Goal: Find specific page/section: Find specific page/section

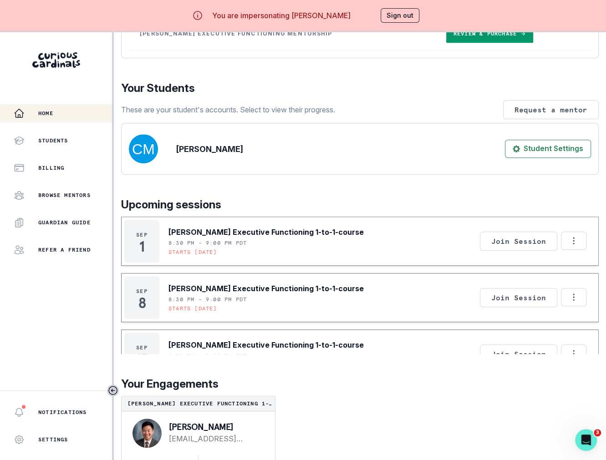
scroll to position [32, 0]
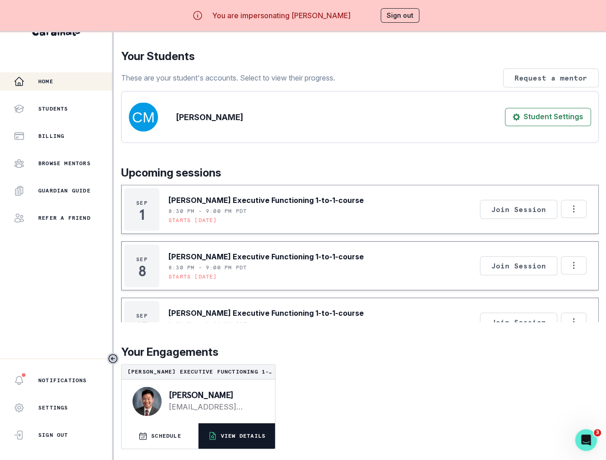
click at [228, 442] on button "VIEW DETAILS" at bounding box center [236, 435] width 76 height 25
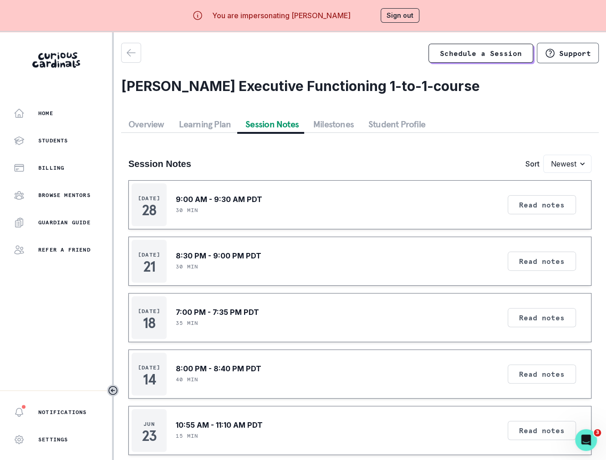
click at [278, 120] on button "Session Notes" at bounding box center [272, 124] width 68 height 16
click at [384, 16] on button "Sign out" at bounding box center [399, 15] width 39 height 15
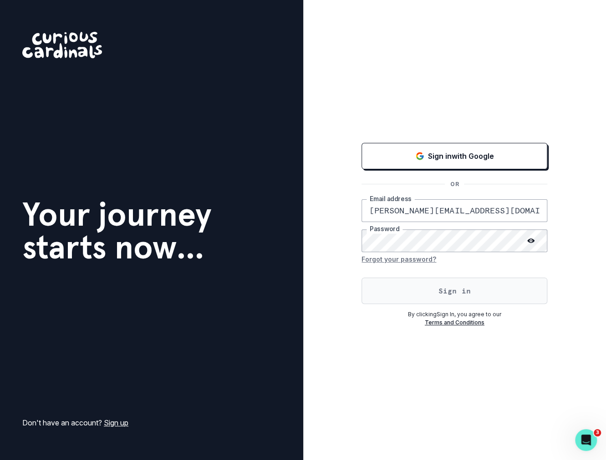
click at [433, 292] on button "Sign in" at bounding box center [454, 291] width 186 height 26
